Goal: Use online tool/utility: Utilize a website feature to perform a specific function

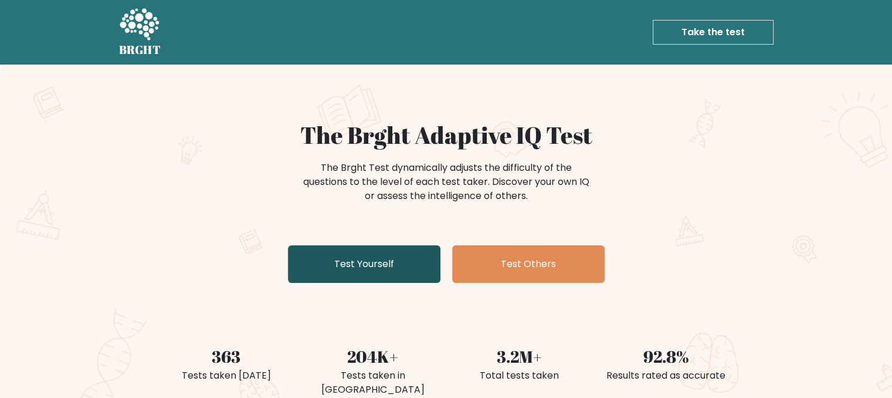
click at [351, 274] on link "Test Yourself" at bounding box center [364, 264] width 152 height 38
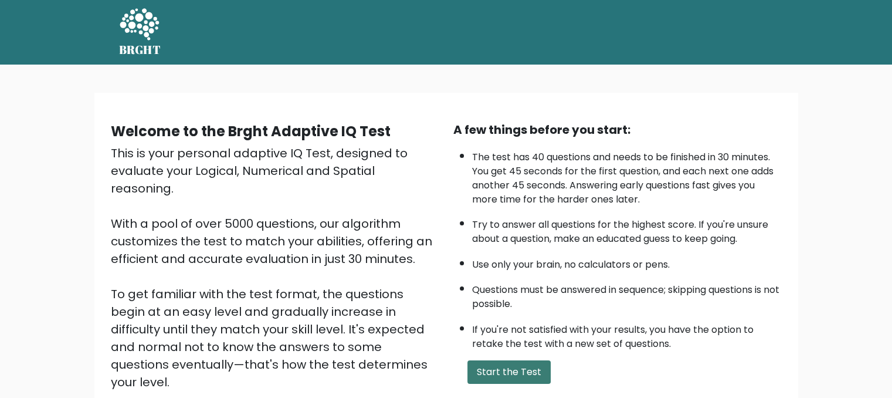
click at [520, 364] on button "Start the Test" at bounding box center [508, 371] width 83 height 23
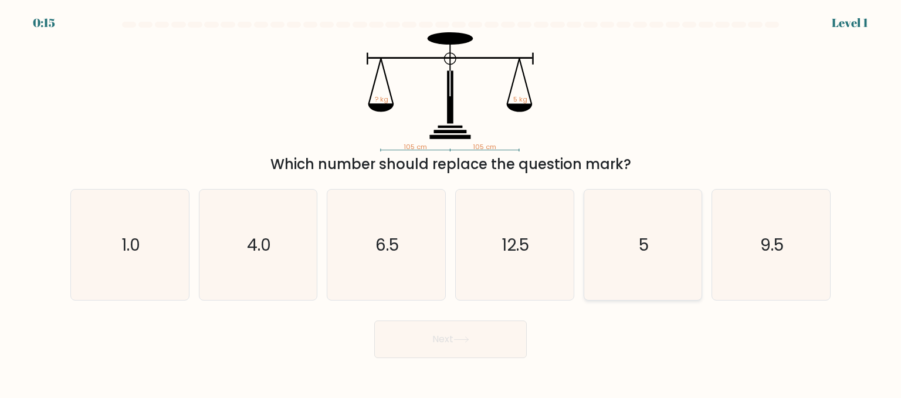
click at [653, 253] on icon "5" at bounding box center [643, 244] width 110 height 110
click at [451, 202] on input "e. 5" at bounding box center [450, 200] width 1 height 3
radio input "true"
click at [482, 341] on button "Next" at bounding box center [450, 339] width 152 height 38
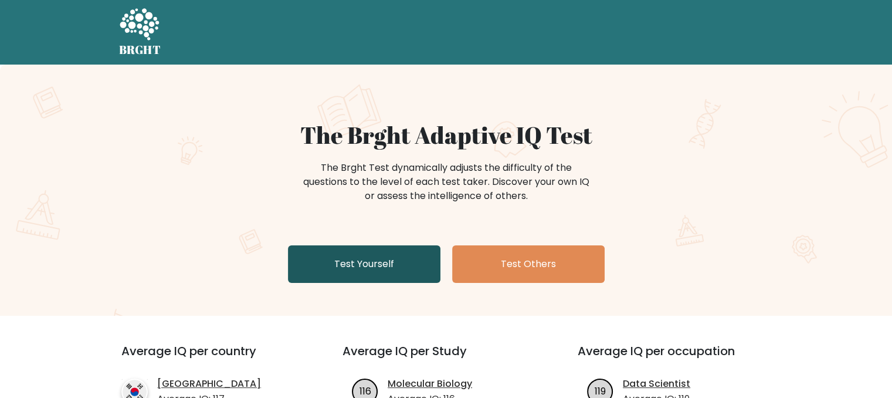
click at [360, 269] on link "Test Yourself" at bounding box center [364, 264] width 152 height 38
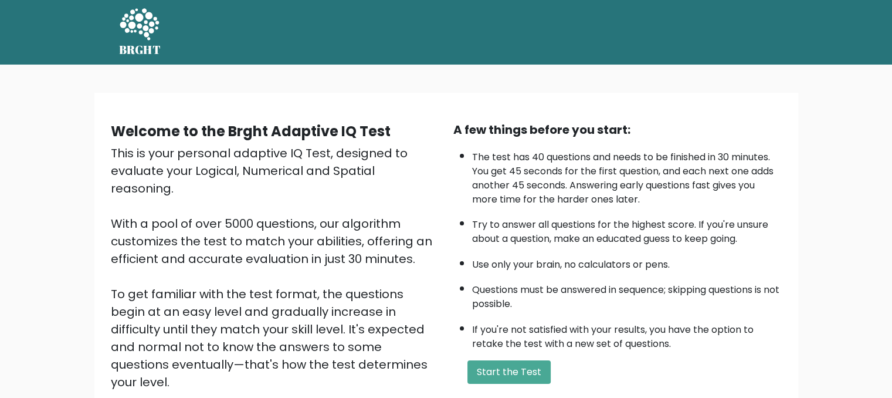
scroll to position [59, 0]
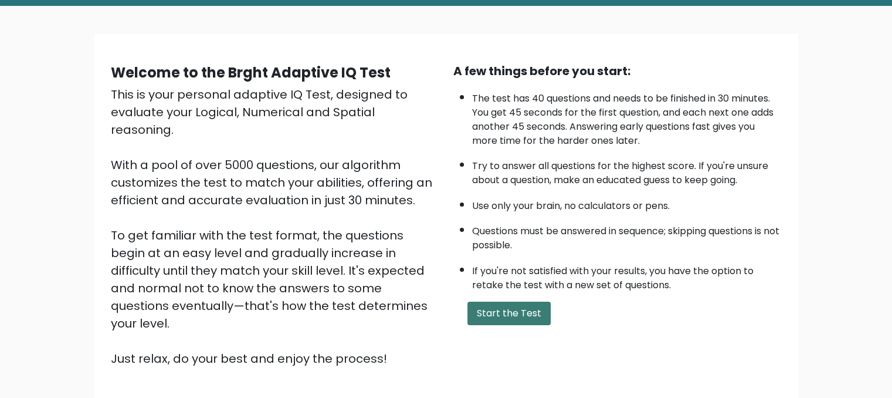
click at [520, 304] on button "Start the Test" at bounding box center [508, 312] width 83 height 23
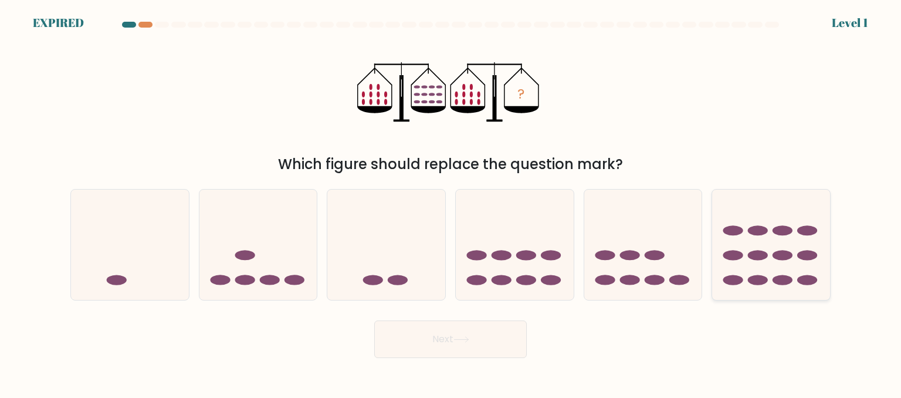
click at [758, 253] on ellipse at bounding box center [758, 255] width 20 height 10
click at [451, 202] on input "f." at bounding box center [450, 200] width 1 height 3
radio input "true"
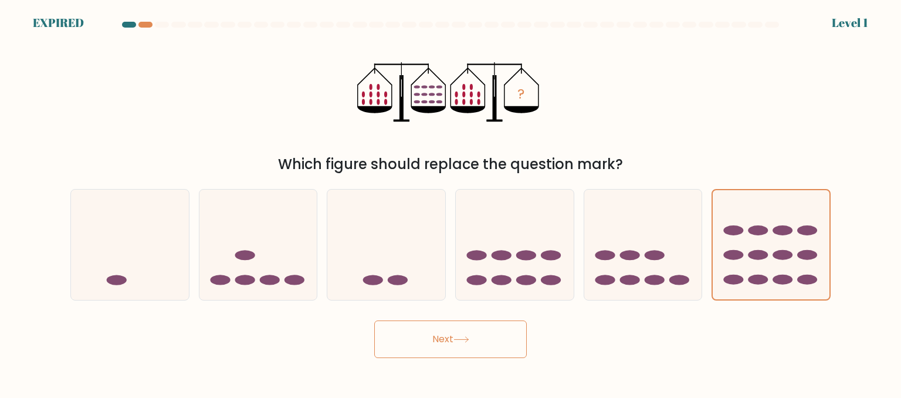
click at [441, 341] on button "Next" at bounding box center [450, 339] width 152 height 38
